Goal: Task Accomplishment & Management: Manage account settings

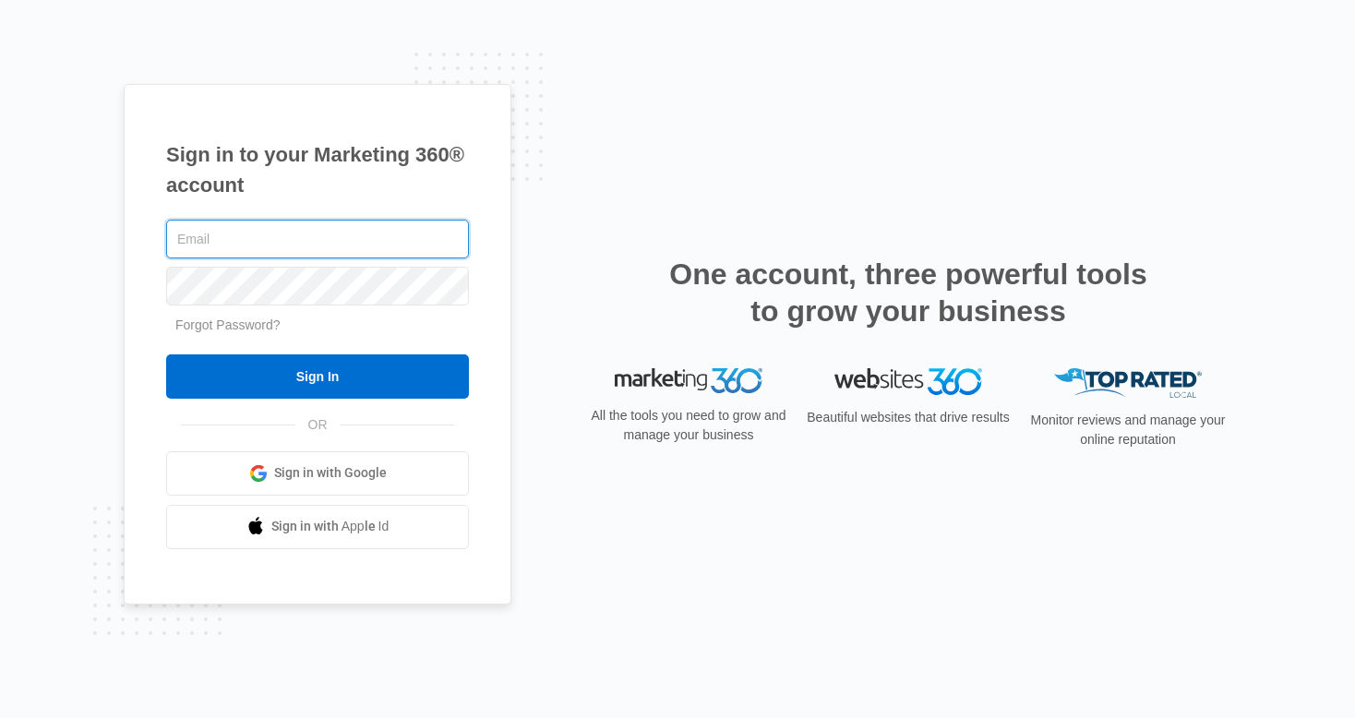
type input "[EMAIL_ADDRESS][DOMAIN_NAME]"
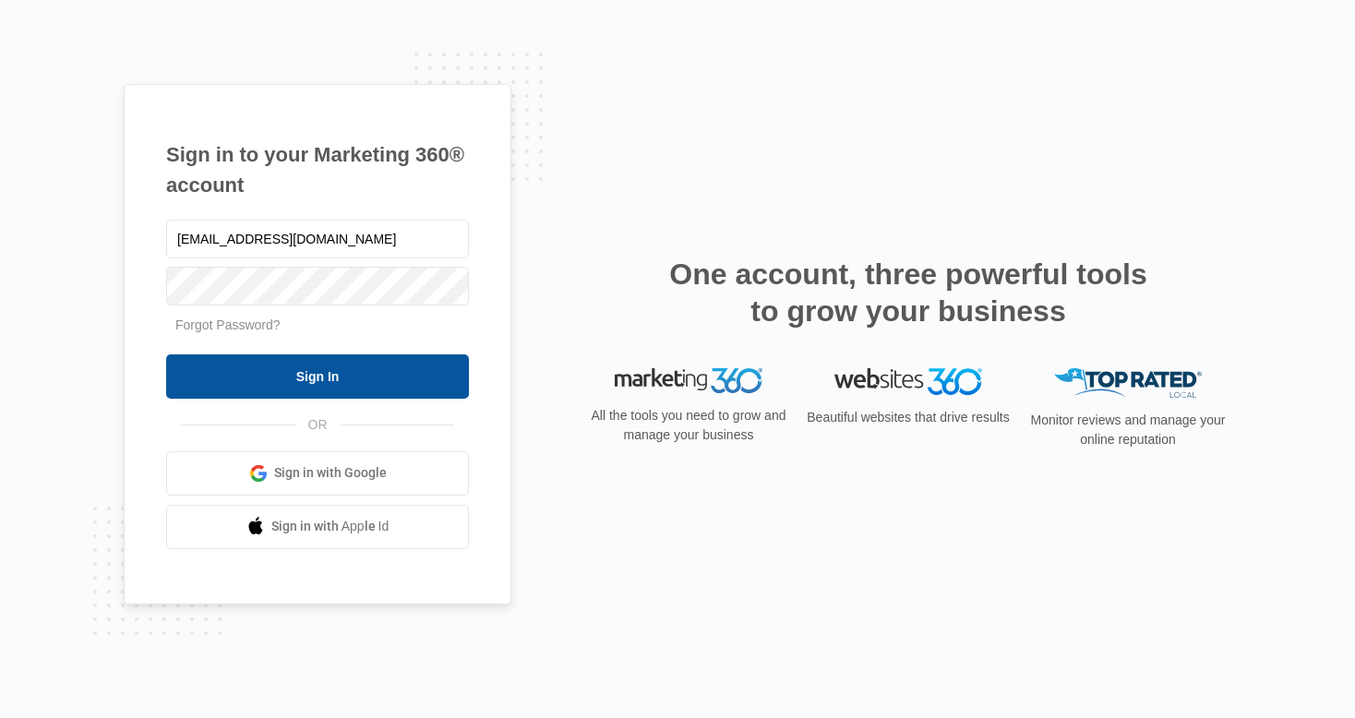
click at [306, 362] on input "Sign In" at bounding box center [317, 376] width 303 height 44
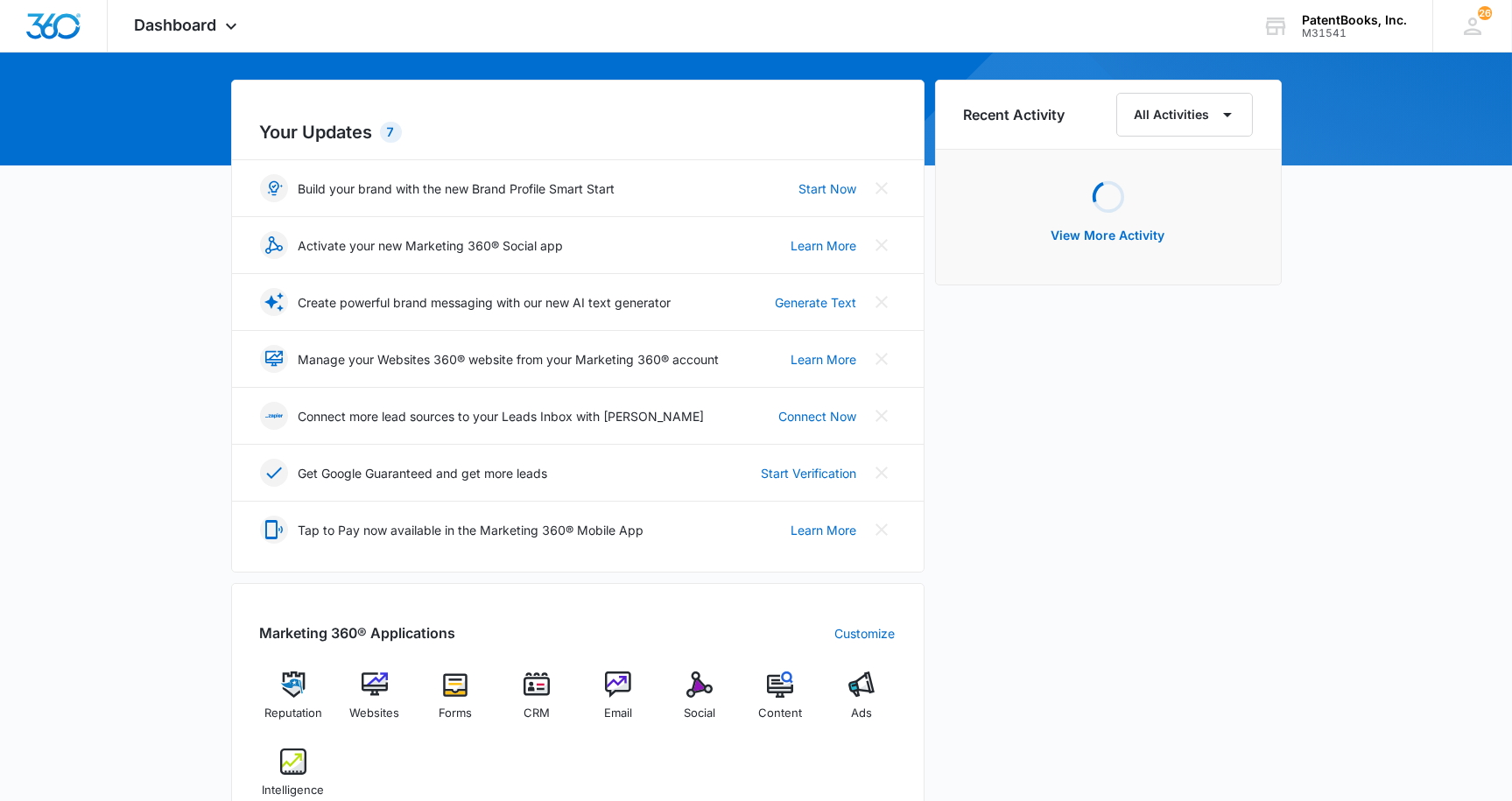
scroll to position [153, 0]
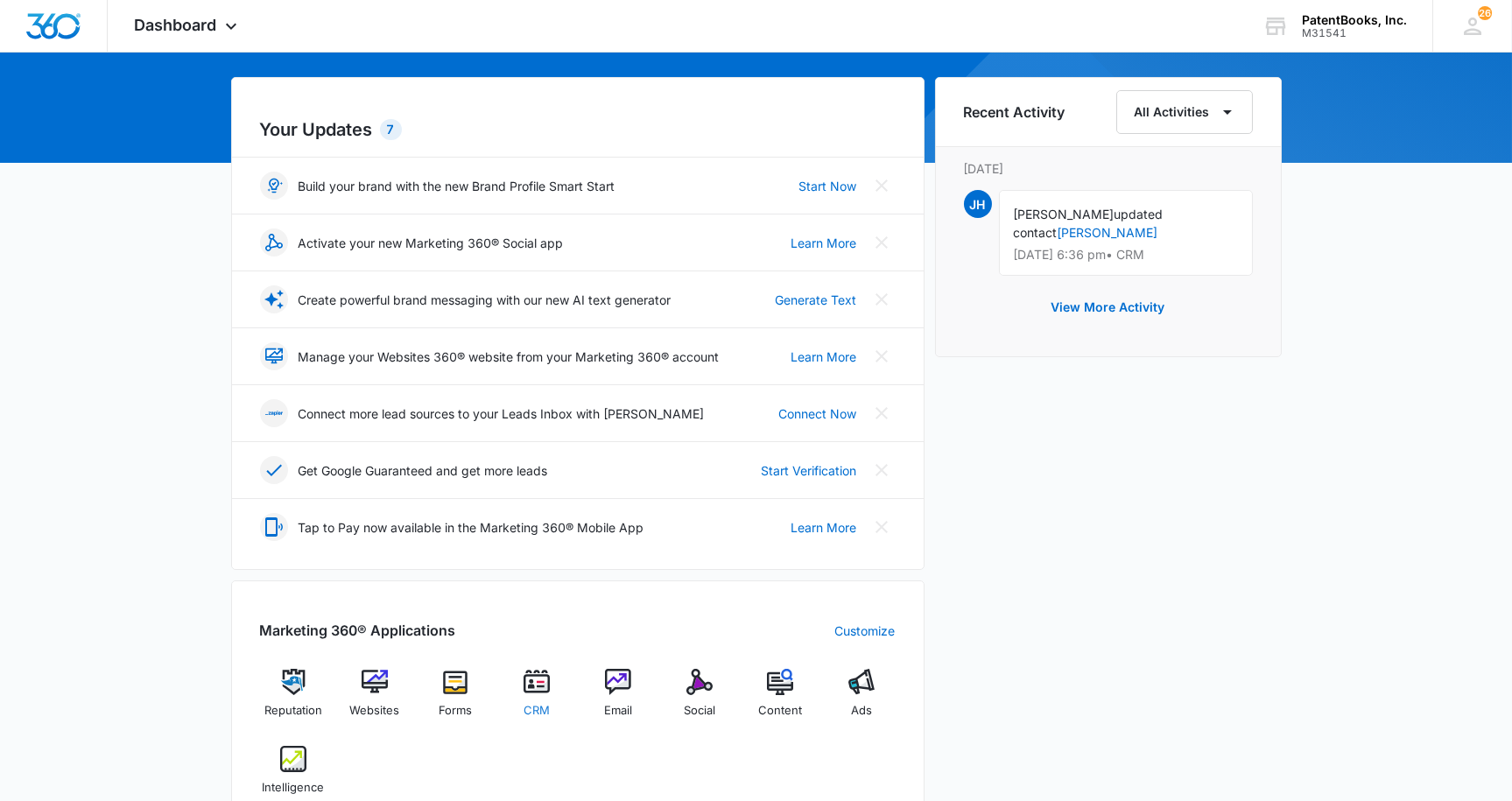
click at [520, 675] on div "CRM" at bounding box center [537, 700] width 67 height 63
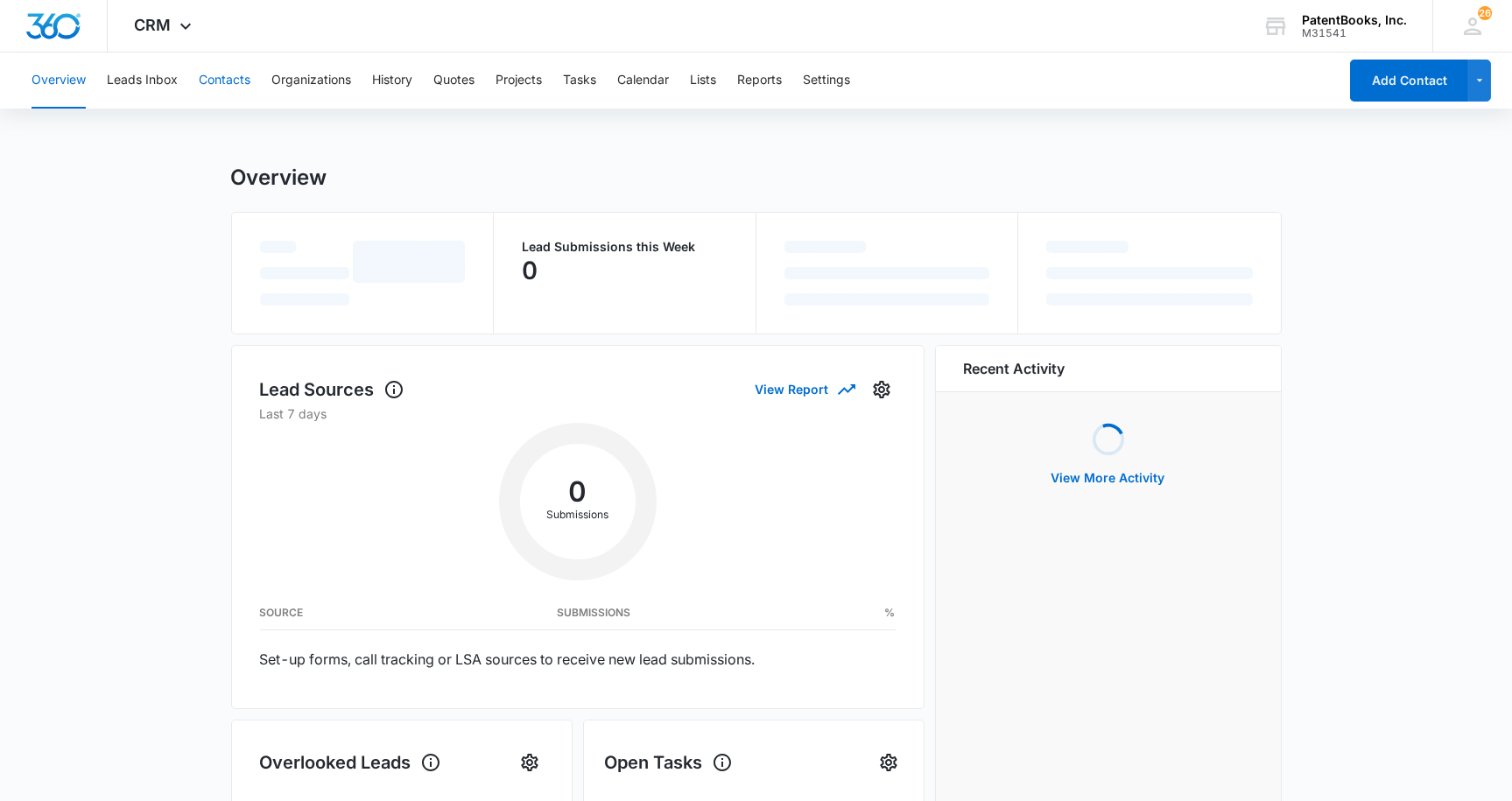
click at [248, 85] on button "Contacts" at bounding box center [225, 80] width 51 height 56
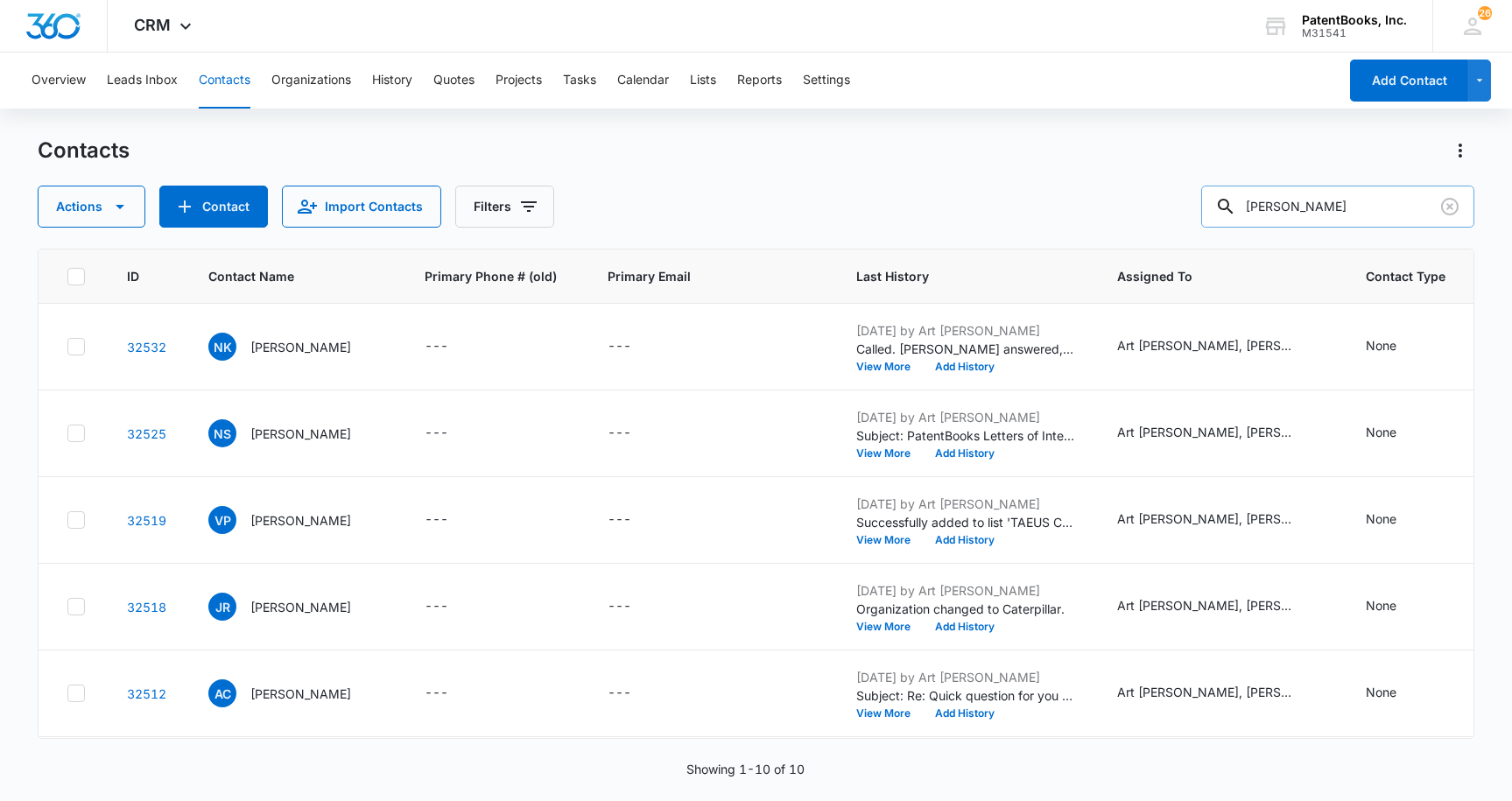
drag, startPoint x: 1369, startPoint y: 206, endPoint x: 1243, endPoint y: 197, distance: 126.3
click at [1243, 197] on div "[PERSON_NAME]" at bounding box center [1337, 207] width 273 height 42
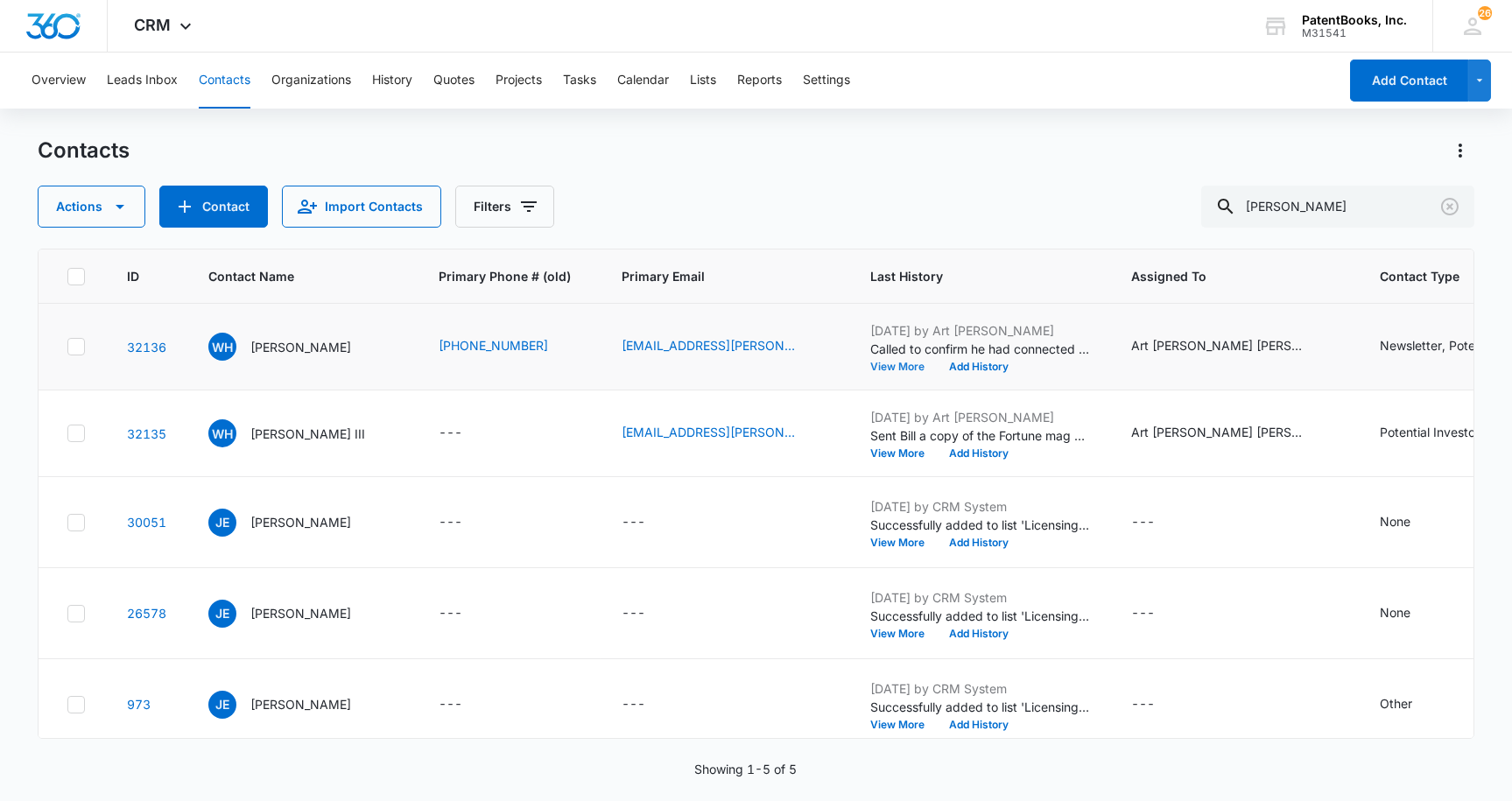
click at [881, 366] on button "View More" at bounding box center [903, 366] width 66 height 10
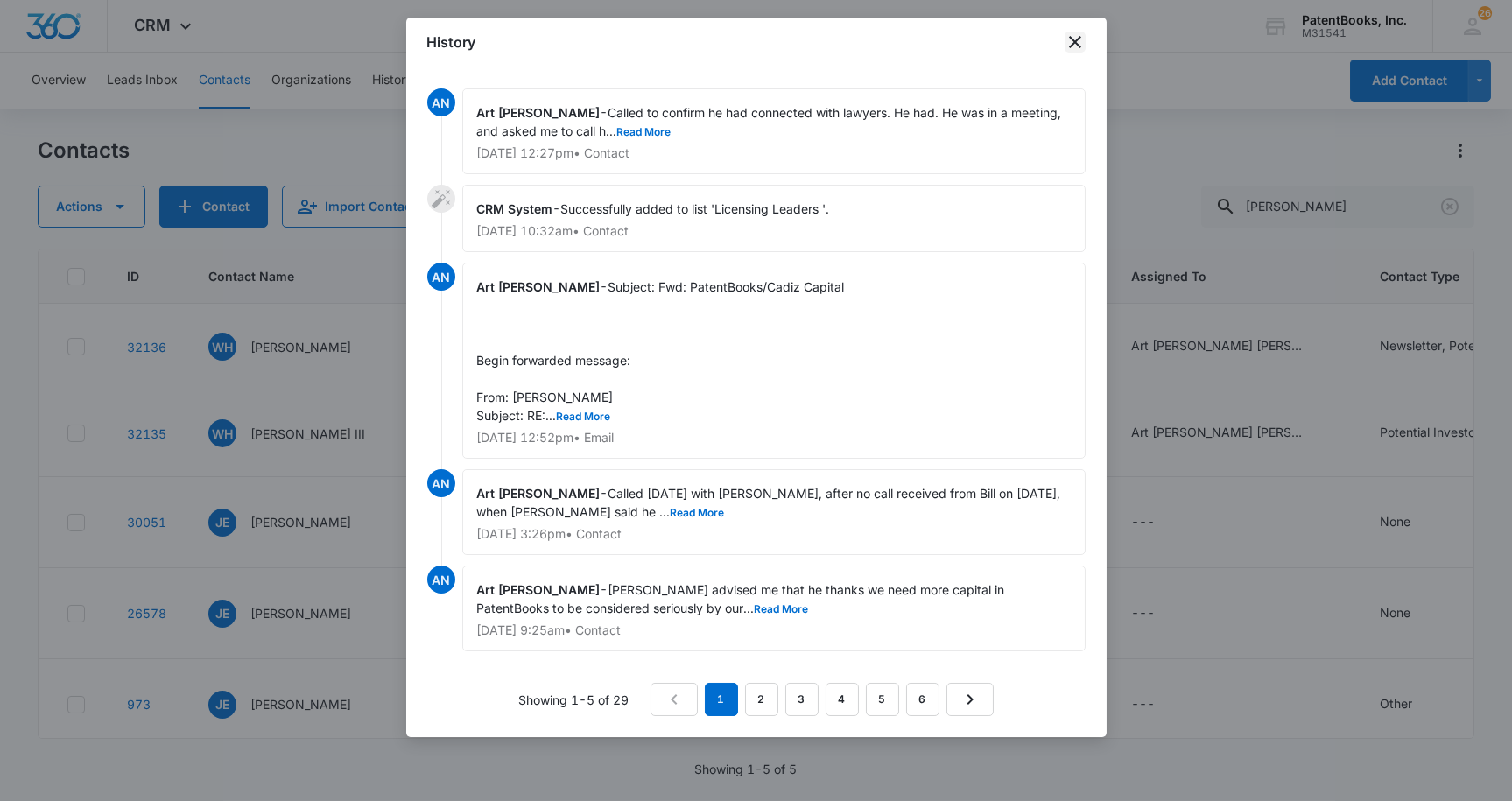
click at [1079, 36] on icon "close" at bounding box center [1075, 42] width 21 height 21
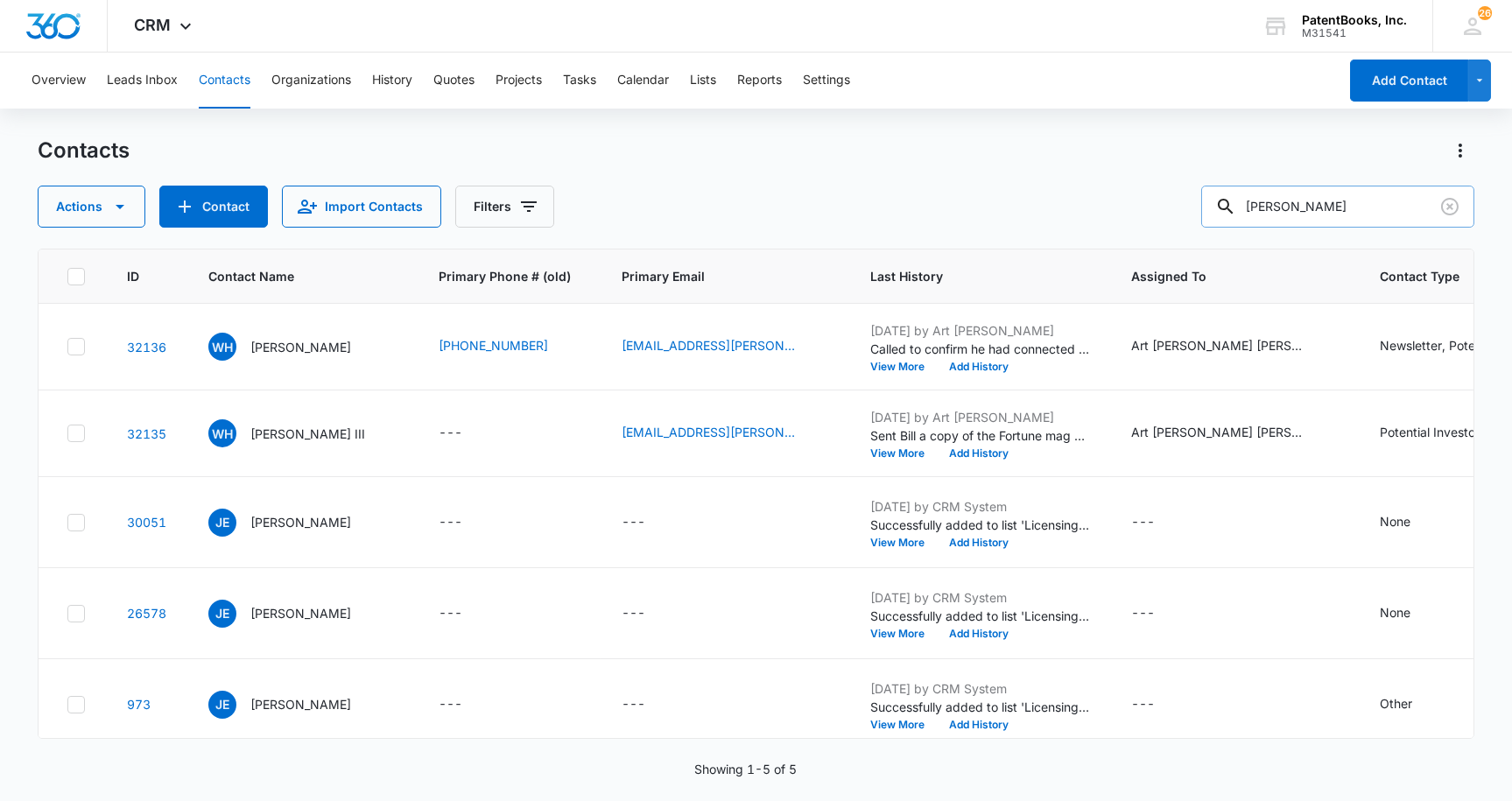
click at [1280, 213] on input "[PERSON_NAME]" at bounding box center [1337, 207] width 273 height 42
type input "negin"
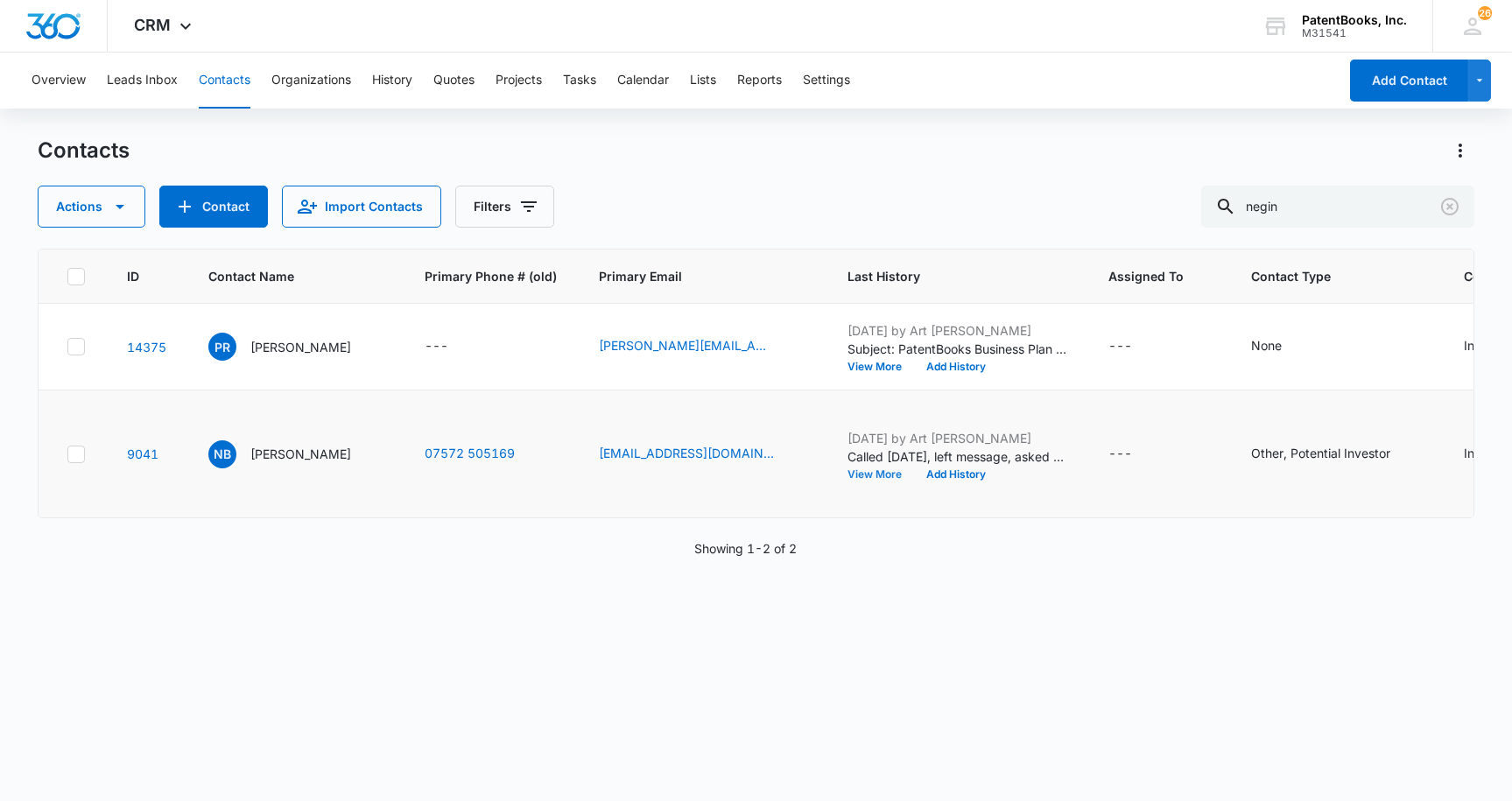
click at [886, 480] on button "View More" at bounding box center [880, 475] width 66 height 10
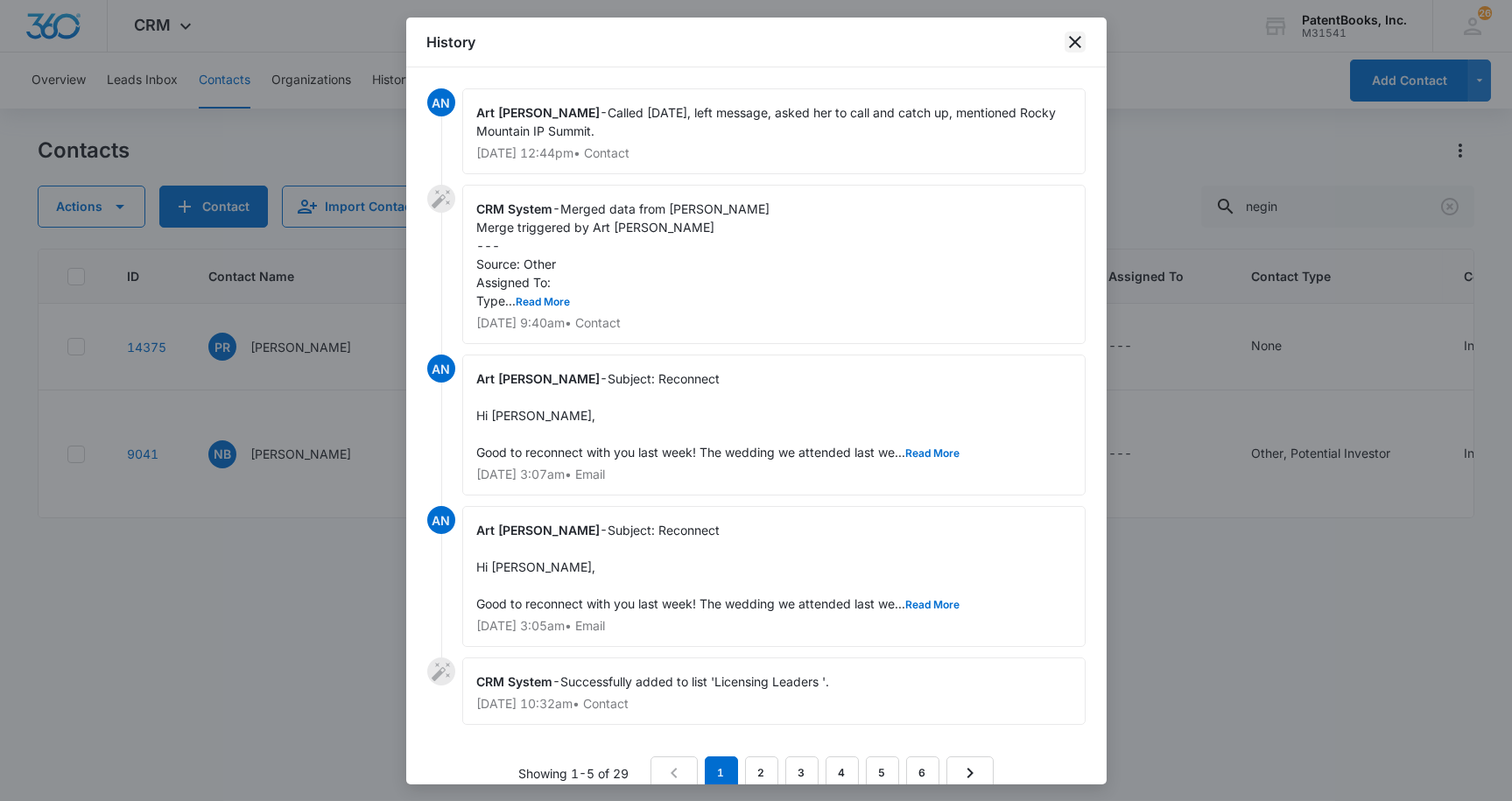
click at [1078, 42] on icon "close" at bounding box center [1075, 42] width 21 height 21
